Goal: Task Accomplishment & Management: Manage account settings

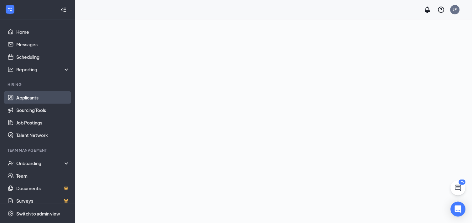
click at [40, 96] on link "Applicants" at bounding box center [42, 97] width 53 height 13
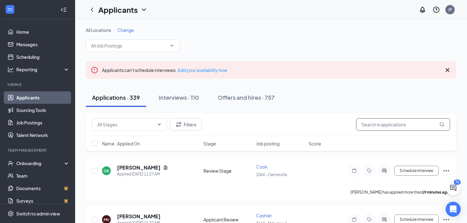
click at [387, 121] on input "text" at bounding box center [403, 124] width 94 height 13
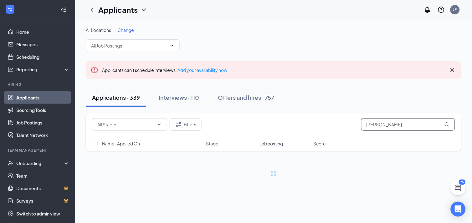
type input "[PERSON_NAME]"
click at [452, 69] on icon "Cross" at bounding box center [453, 70] width 8 height 8
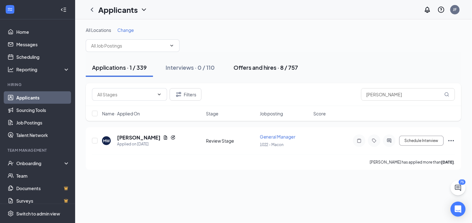
click at [245, 70] on div "Offers and hires · 8 / 757" at bounding box center [265, 67] width 65 height 8
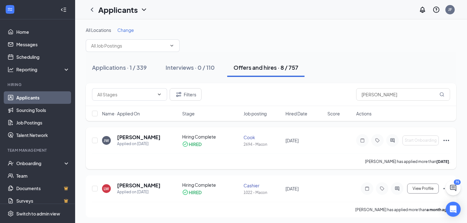
drag, startPoint x: 448, startPoint y: 145, endPoint x: 447, endPoint y: 141, distance: 3.3
click at [447, 141] on div "Start Onboarding" at bounding box center [403, 140] width 94 height 13
click at [447, 141] on icon "Ellipses" at bounding box center [446, 141] width 8 height 8
click at [47, 158] on div "Onboarding" at bounding box center [37, 163] width 75 height 13
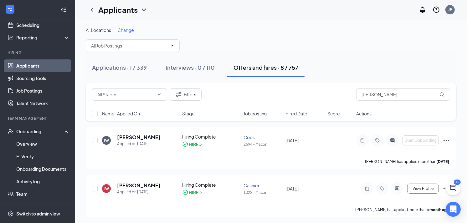
scroll to position [34, 0]
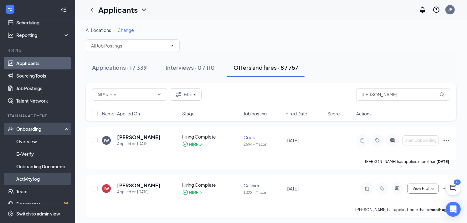
click at [45, 174] on link "Activity log" at bounding box center [42, 179] width 53 height 13
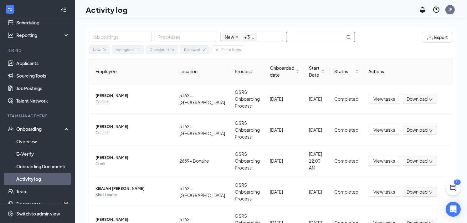
click at [313, 38] on input "text" at bounding box center [315, 37] width 58 height 10
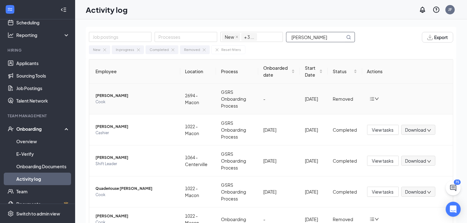
type input "[PERSON_NAME]"
click at [374, 99] on icon "down" at bounding box center [376, 99] width 4 height 4
click at [378, 107] on li "Return to onboarding" at bounding box center [402, 112] width 75 height 14
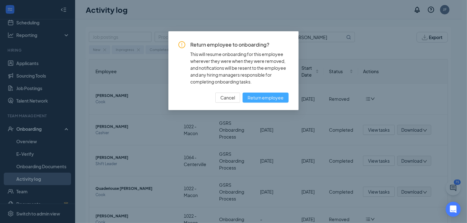
click at [258, 98] on span "Return employee" at bounding box center [265, 97] width 36 height 7
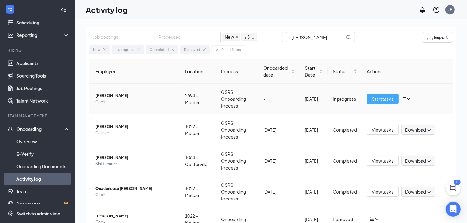
click at [380, 99] on span "Start tasks" at bounding box center [383, 98] width 22 height 7
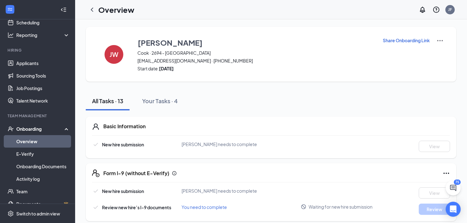
click at [424, 41] on p "Share Onboarding Link" at bounding box center [406, 40] width 47 height 6
type textarea "Hi Jaiden, This is a gentle reminder to complete your onboarding before your fi…"
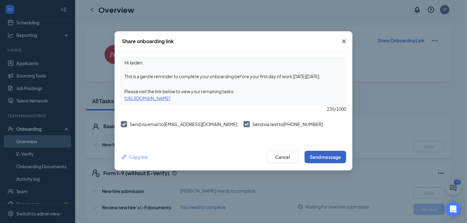
click at [316, 157] on button "Send message" at bounding box center [325, 157] width 42 height 13
